Goal: Task Accomplishment & Management: Manage account settings

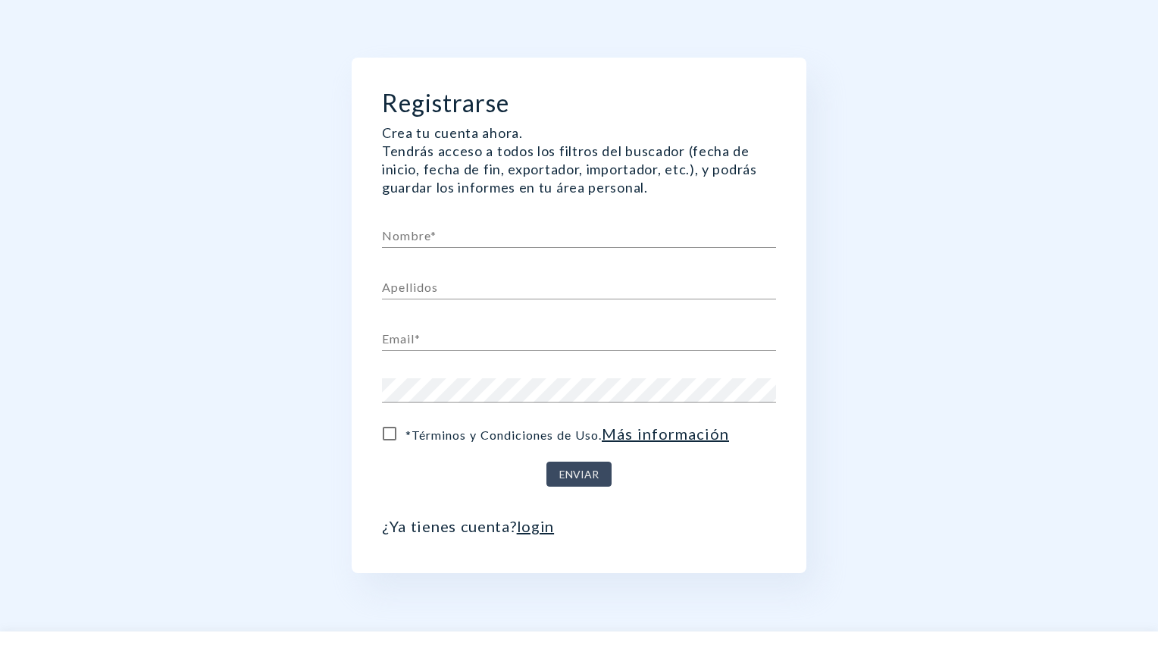
click at [536, 526] on link "login" at bounding box center [536, 526] width 38 height 18
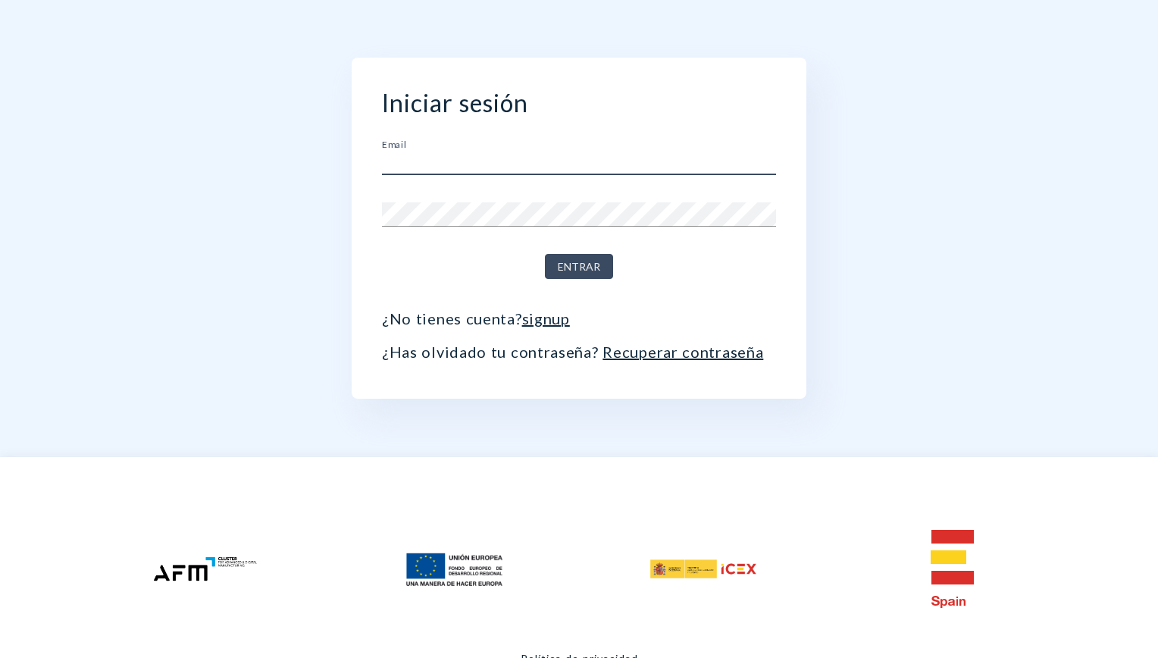
click at [399, 160] on input "text" at bounding box center [579, 163] width 394 height 24
type input "[EMAIL_ADDRESS][DOMAIN_NAME]"
click at [552, 267] on button "Entrar" at bounding box center [579, 266] width 68 height 25
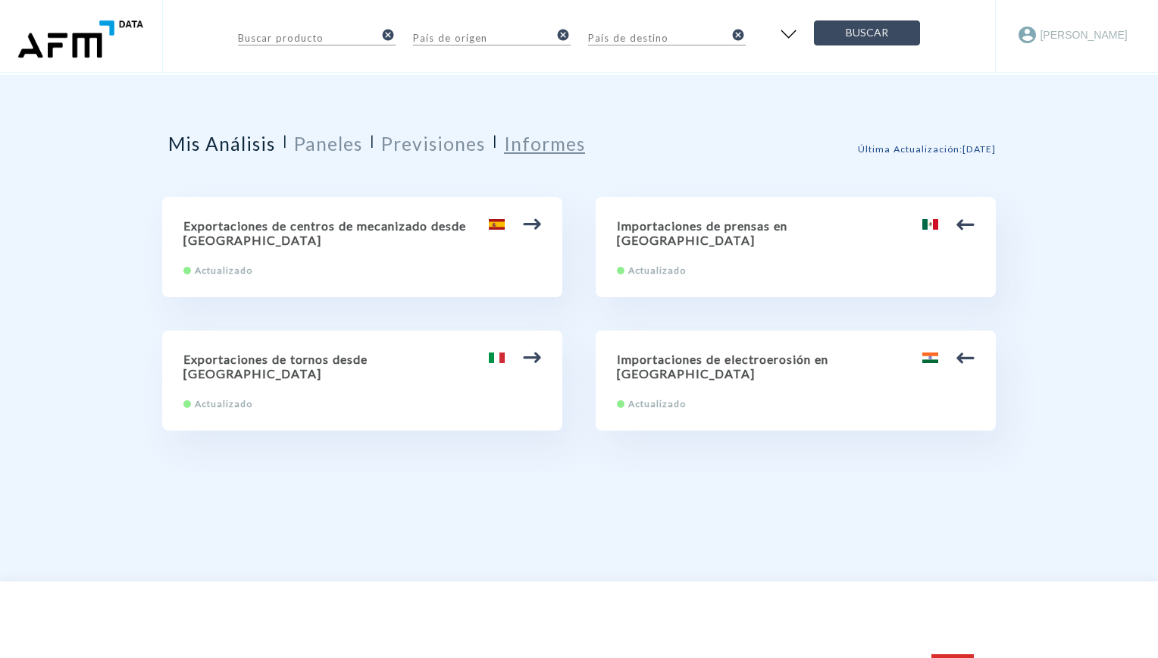
click at [549, 148] on h2 "Informes" at bounding box center [544, 144] width 81 height 22
